Goal: Check status

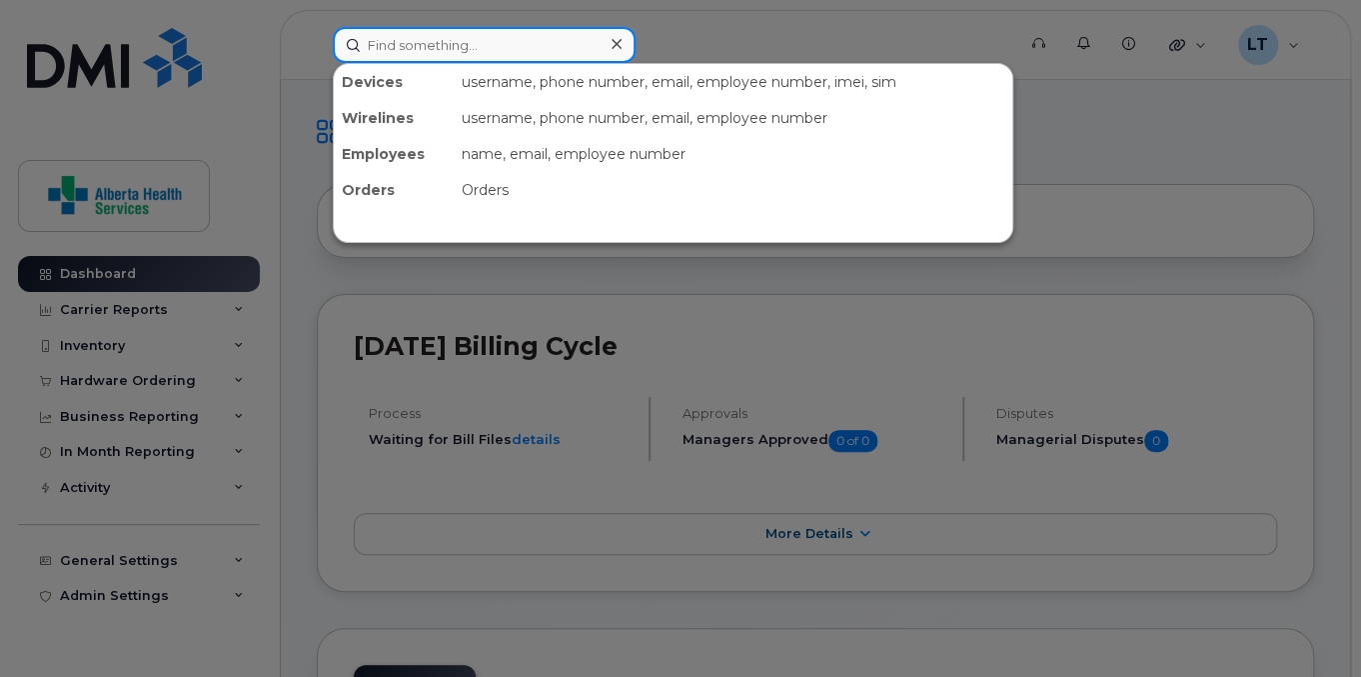
click at [498, 50] on input at bounding box center [484, 45] width 303 height 36
paste input "4038950415"
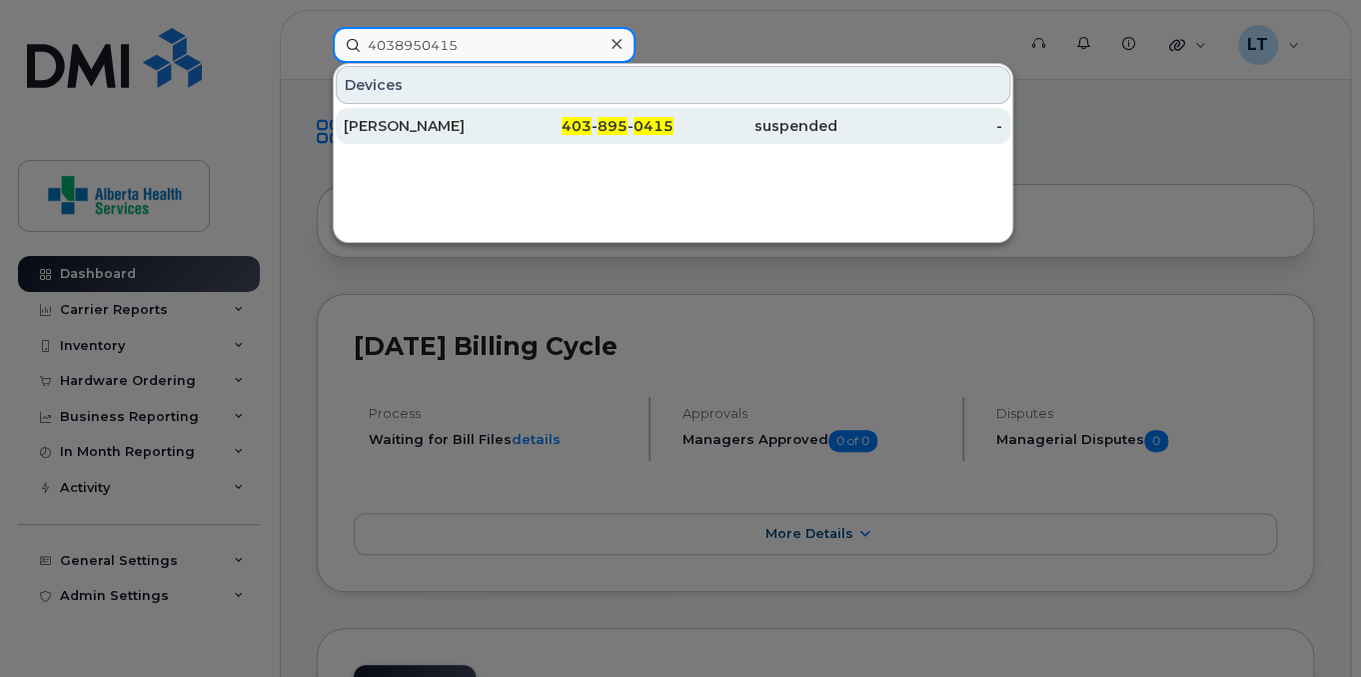
type input "4038950415"
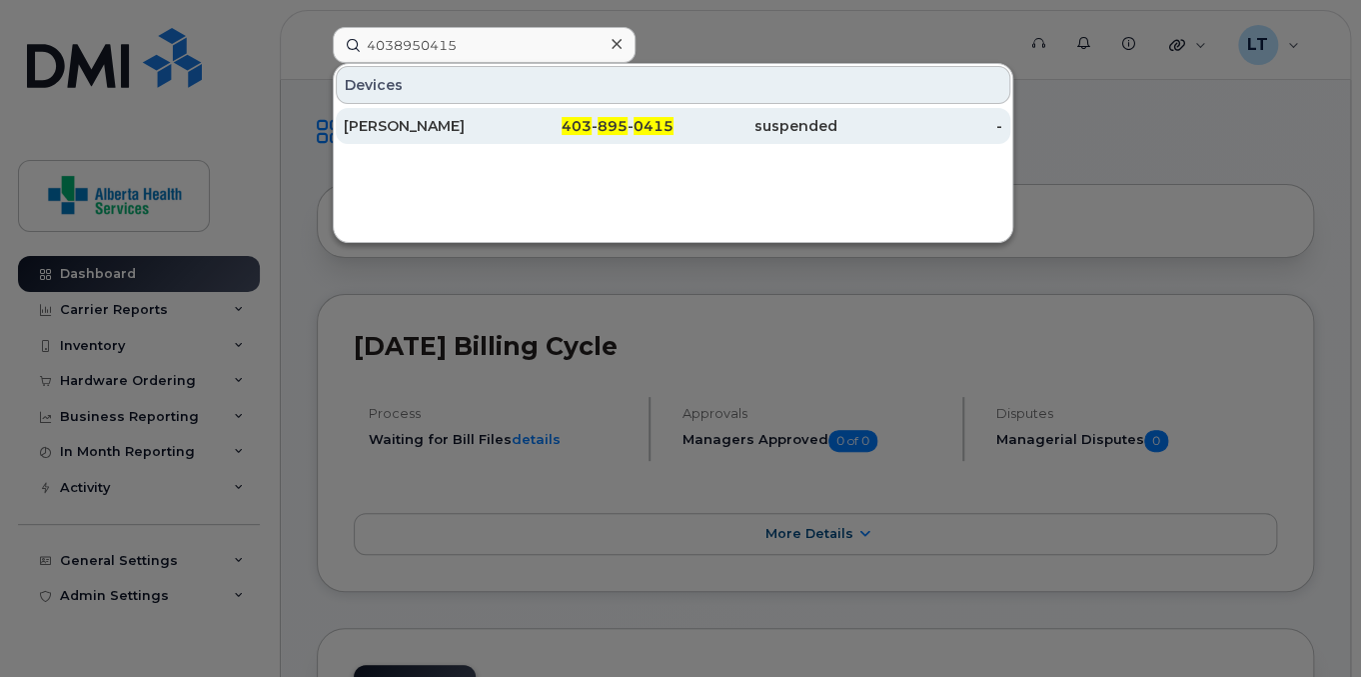
click at [484, 126] on div "[PERSON_NAME]" at bounding box center [426, 126] width 165 height 20
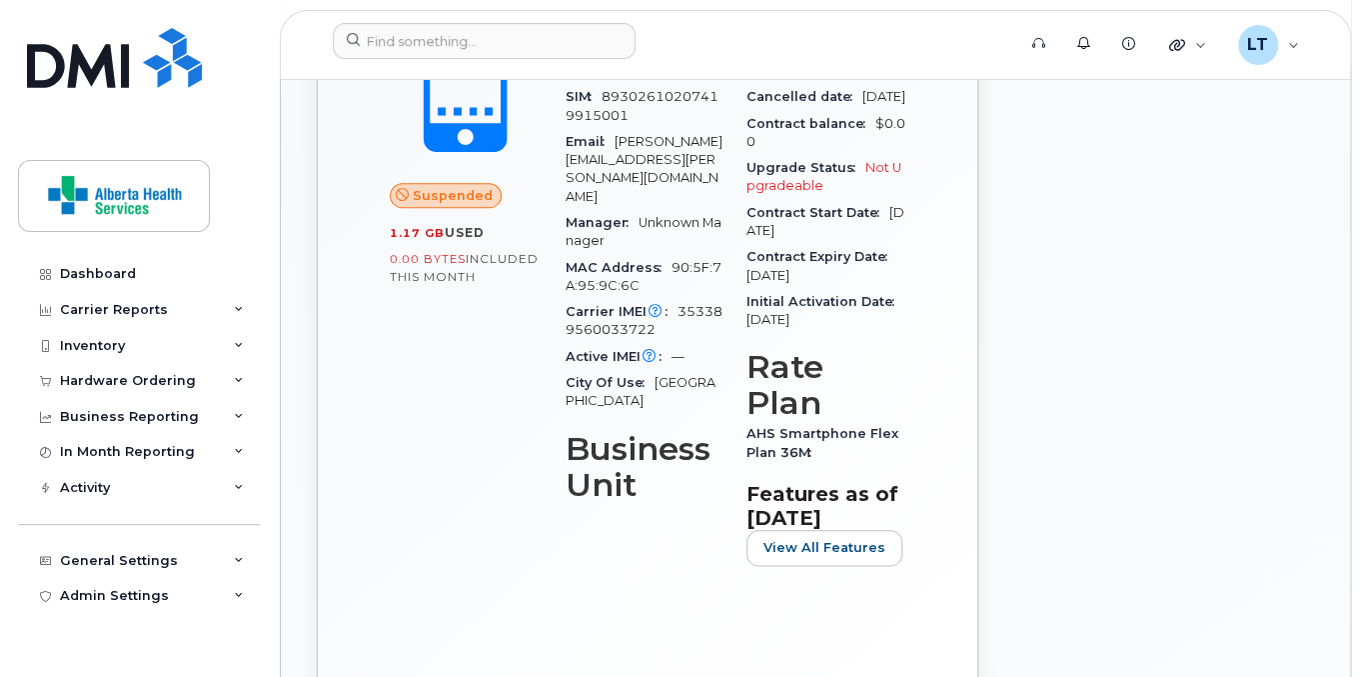
scroll to position [400, 0]
